Goal: Task Accomplishment & Management: Manage account settings

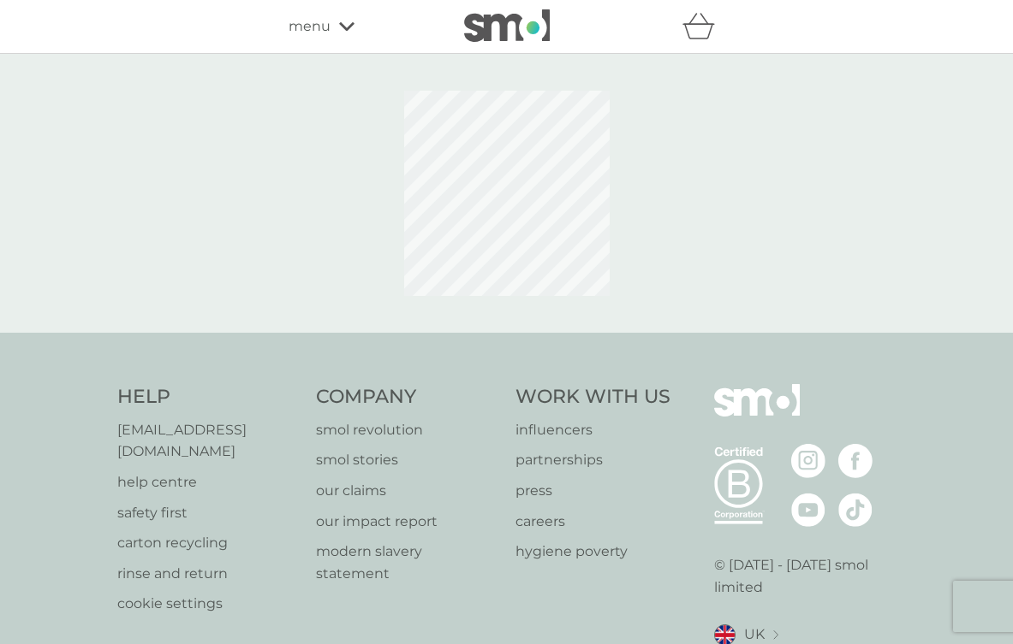
click at [0, 0] on button "Accept" at bounding box center [0, 0] width 0 height 0
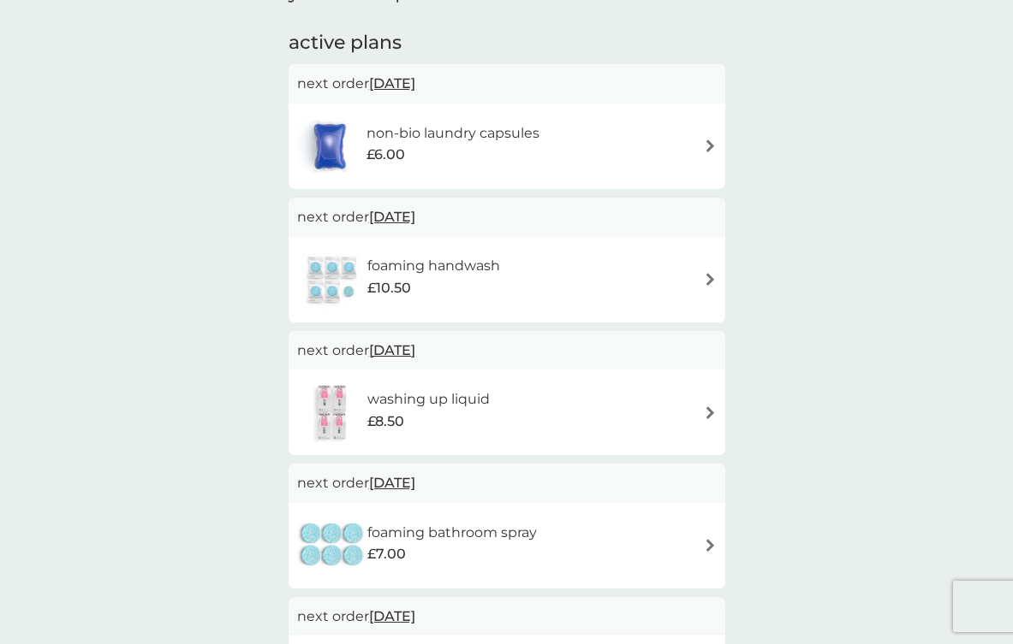
scroll to position [278, 0]
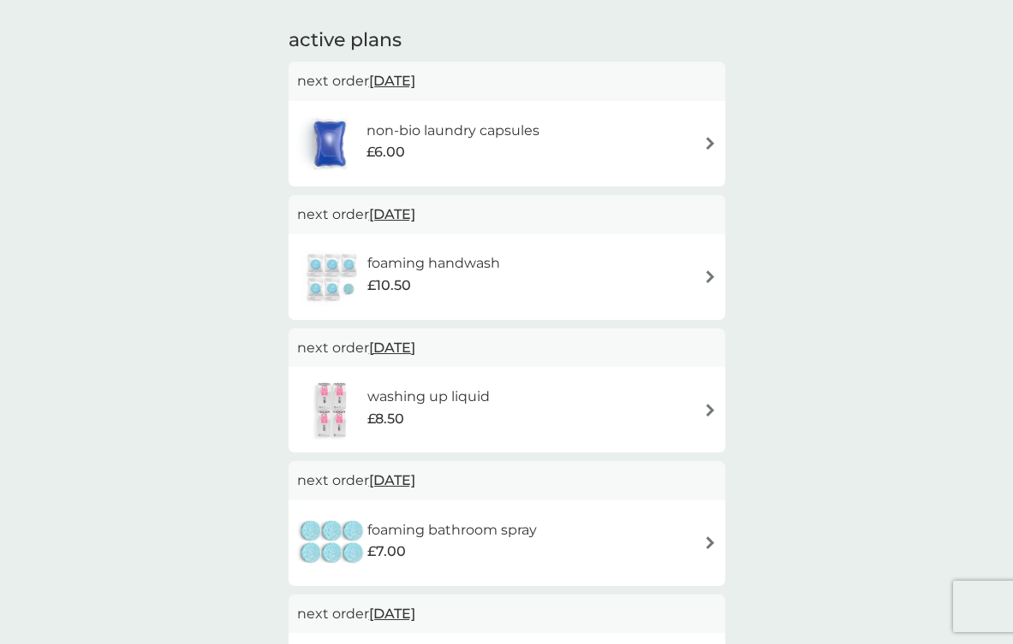
click at [710, 272] on img at bounding box center [710, 276] width 13 height 13
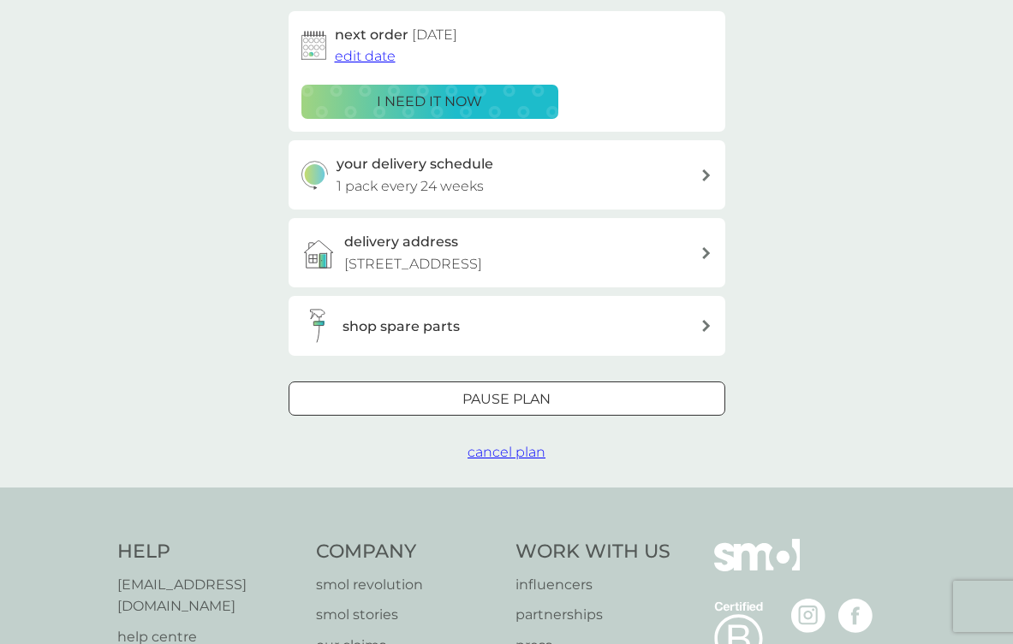
scroll to position [250, 0]
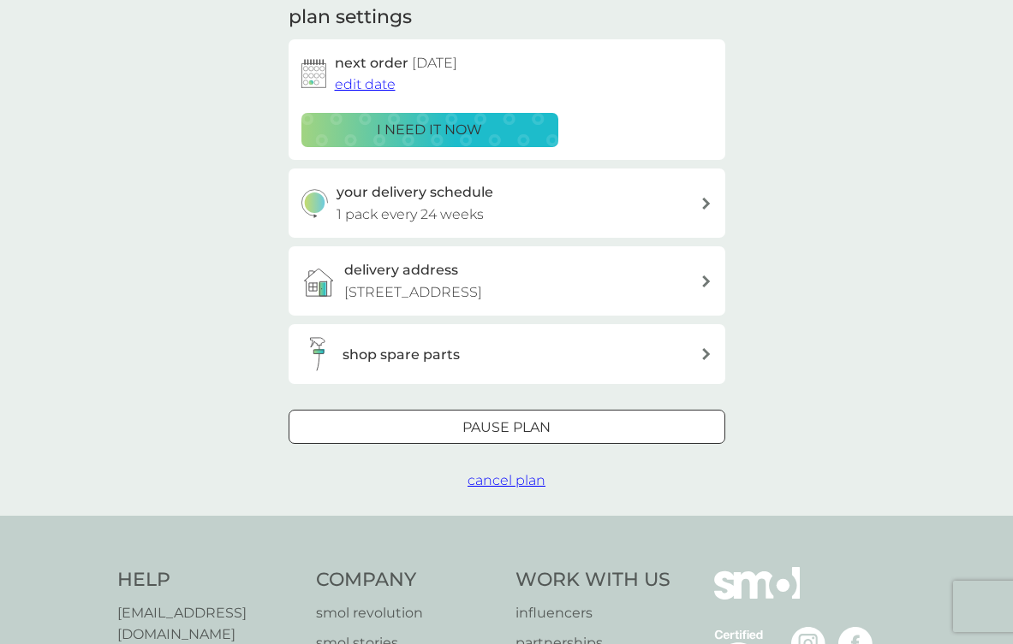
click at [621, 428] on div "Pause plan" at bounding box center [506, 428] width 435 height 22
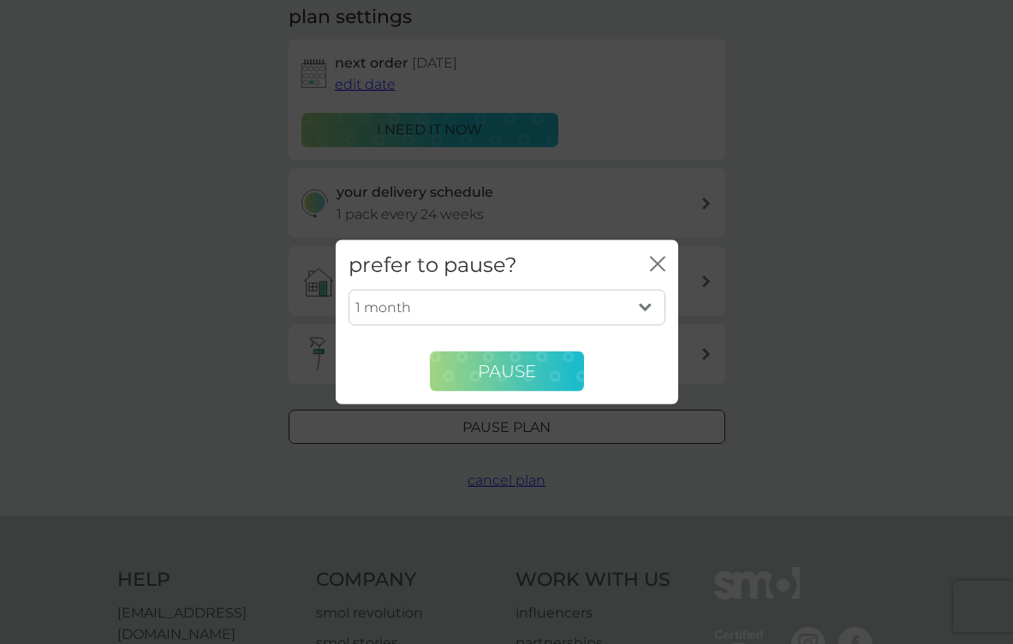
click at [514, 377] on span "Pause" at bounding box center [507, 371] width 58 height 21
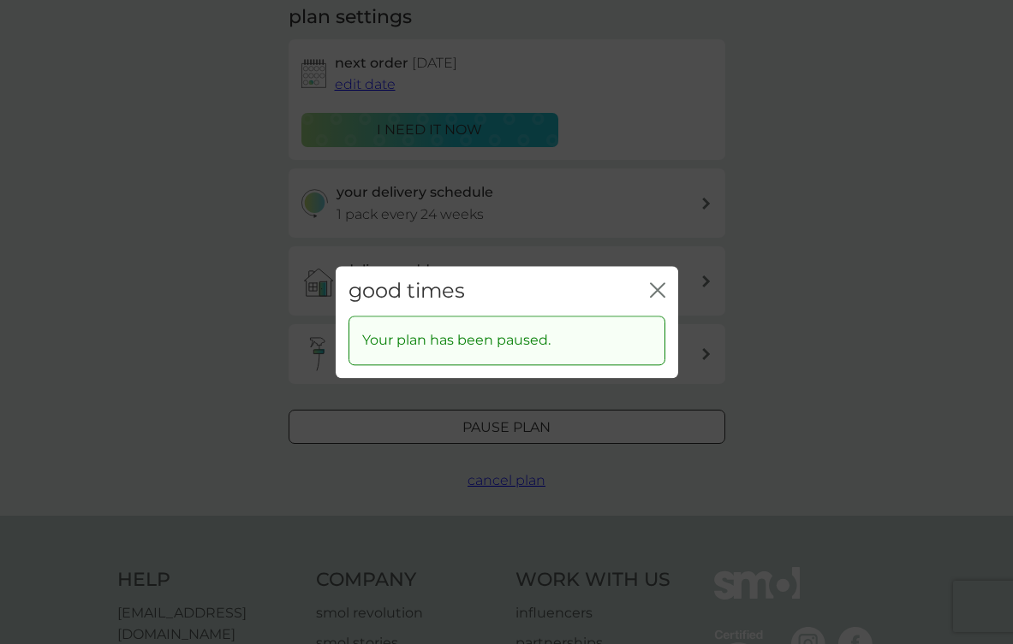
click at [656, 290] on icon "close" at bounding box center [653, 290] width 7 height 14
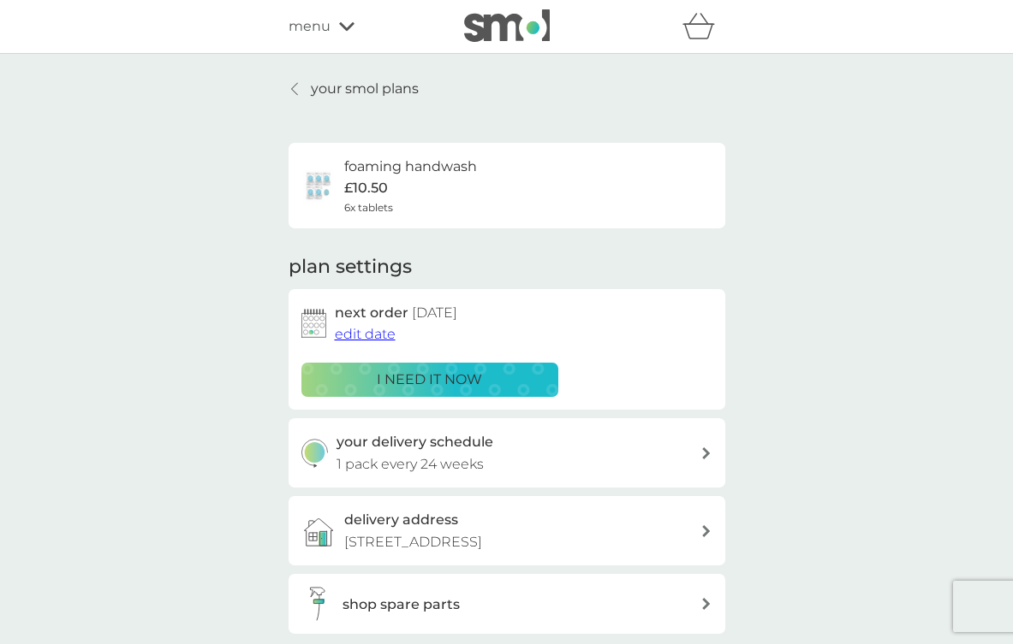
scroll to position [0, 0]
click at [294, 86] on icon at bounding box center [294, 89] width 7 height 14
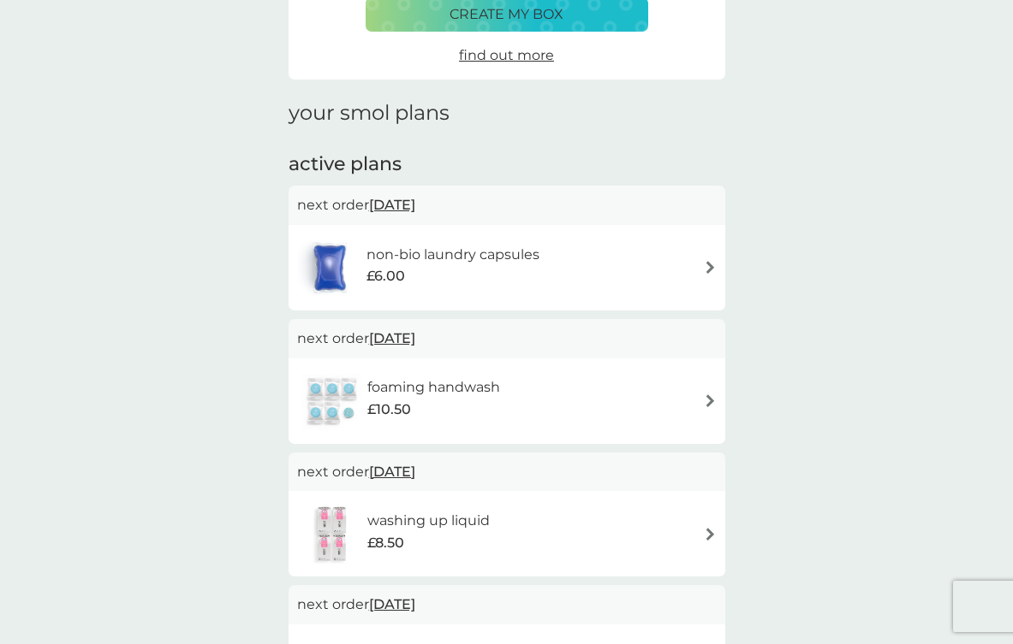
scroll to position [151, 0]
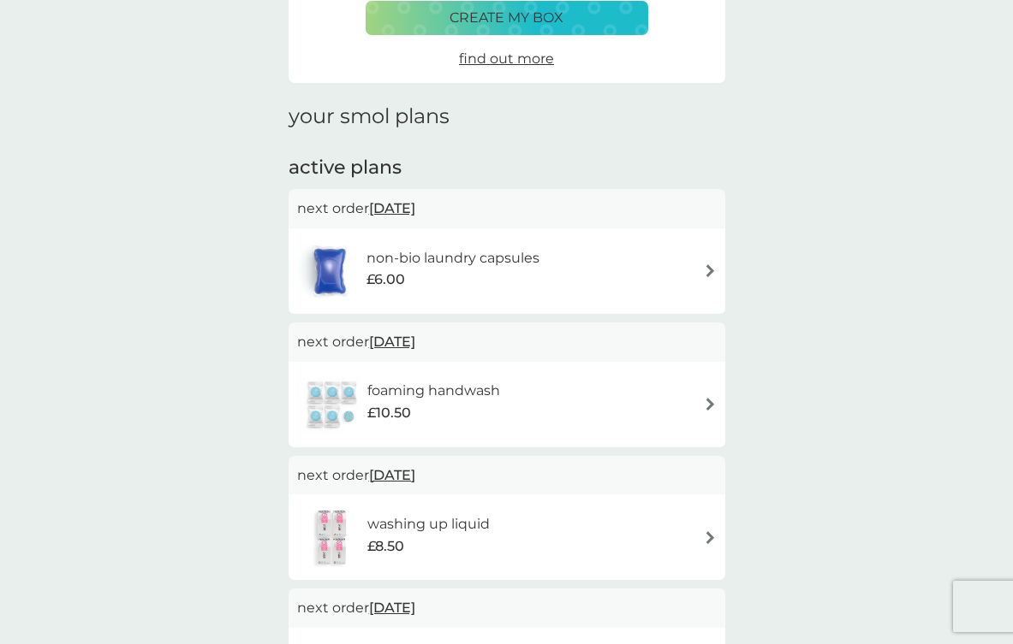
click at [710, 267] on img at bounding box center [710, 270] width 13 height 13
